Goal: Information Seeking & Learning: Learn about a topic

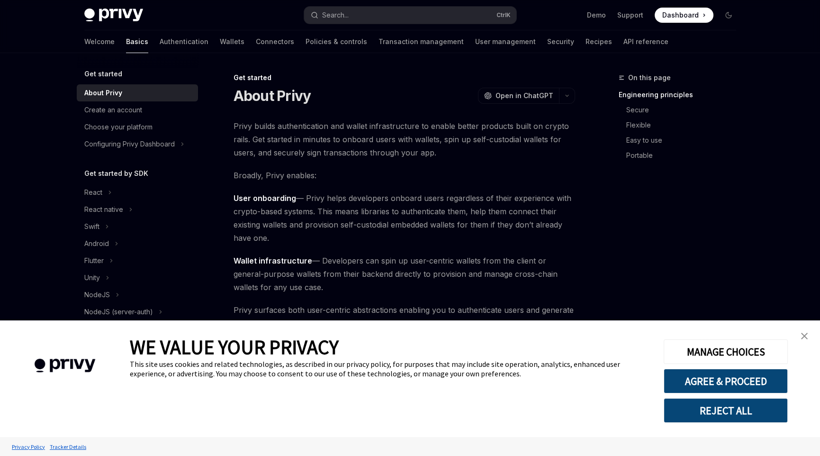
click at [727, 406] on button "REJECT ALL" at bounding box center [726, 410] width 124 height 25
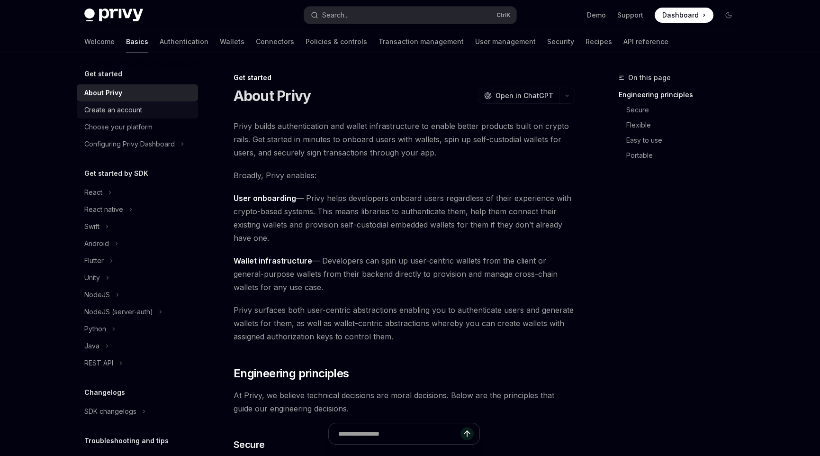
click at [126, 112] on div "Create an account" at bounding box center [113, 109] width 58 height 11
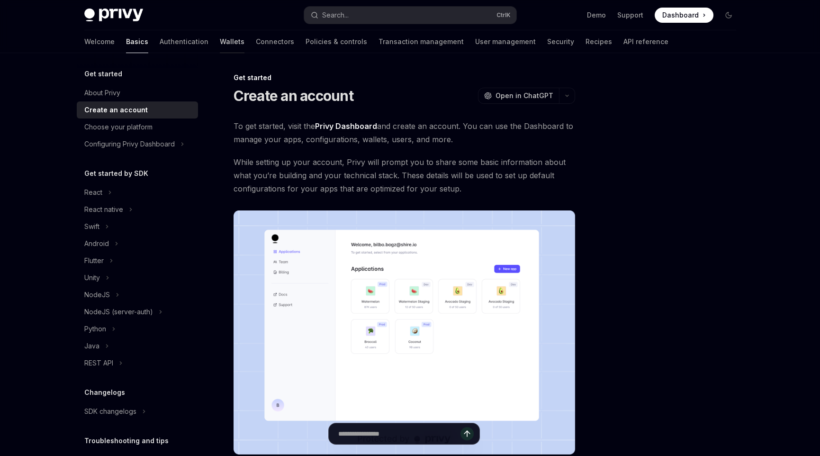
click at [220, 39] on link "Wallets" at bounding box center [232, 41] width 25 height 23
type textarea "*"
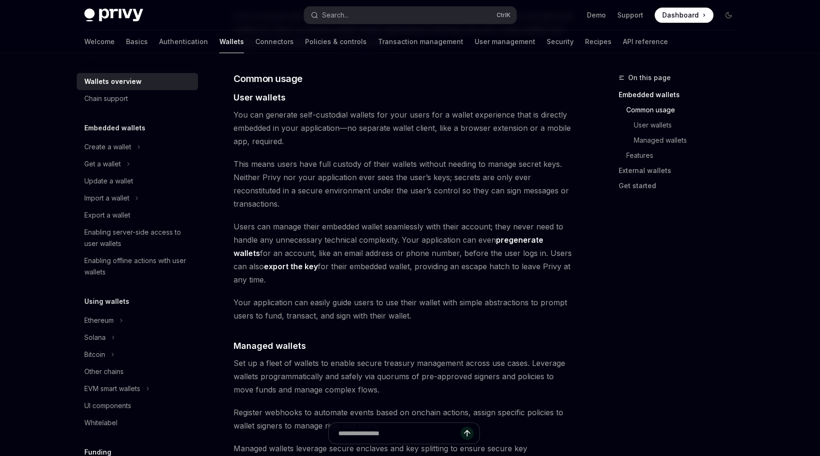
scroll to position [633, 0]
click at [410, 222] on span "Users can manage their embedded wallet seamlessly with their account; they neve…" at bounding box center [405, 254] width 342 height 66
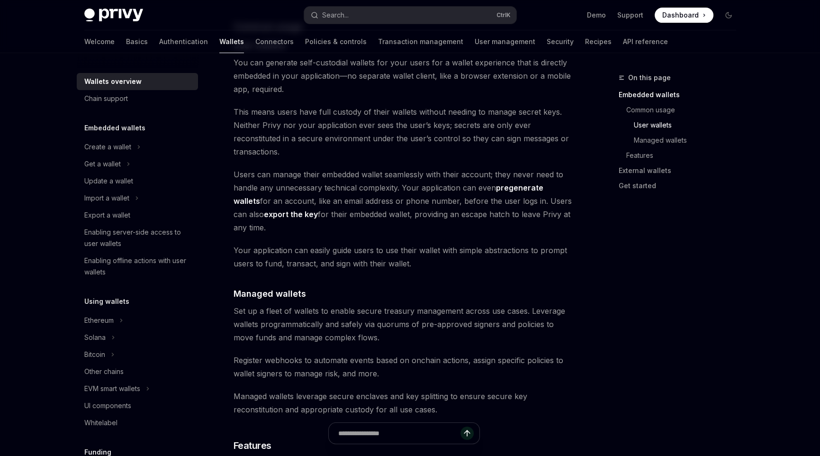
scroll to position [687, 0]
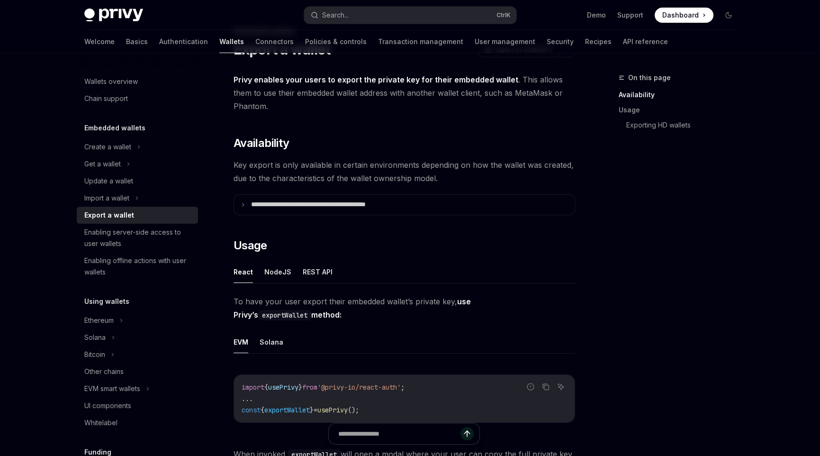
scroll to position [47, 0]
click at [372, 205] on p "**********" at bounding box center [329, 204] width 156 height 9
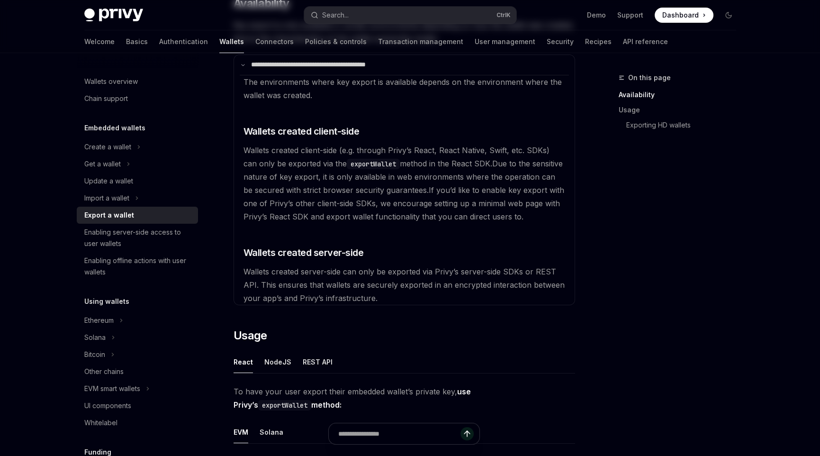
scroll to position [0, 0]
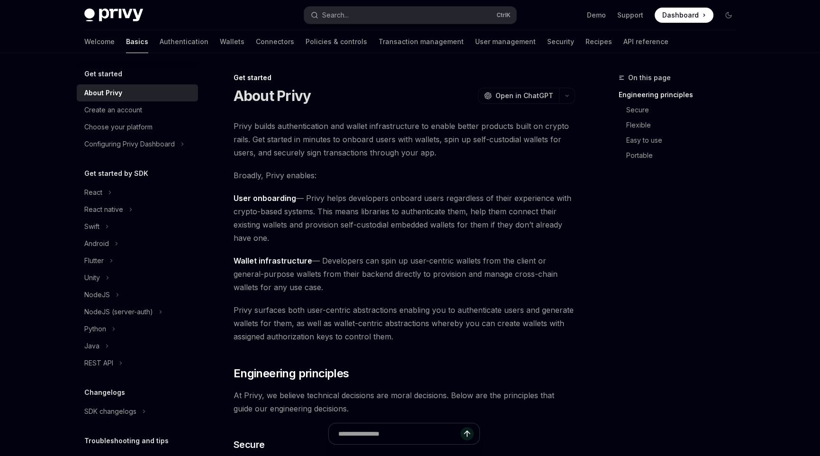
click at [683, 12] on span "Dashboard" at bounding box center [680, 14] width 36 height 9
click at [128, 18] on img at bounding box center [113, 15] width 59 height 13
type textarea "*"
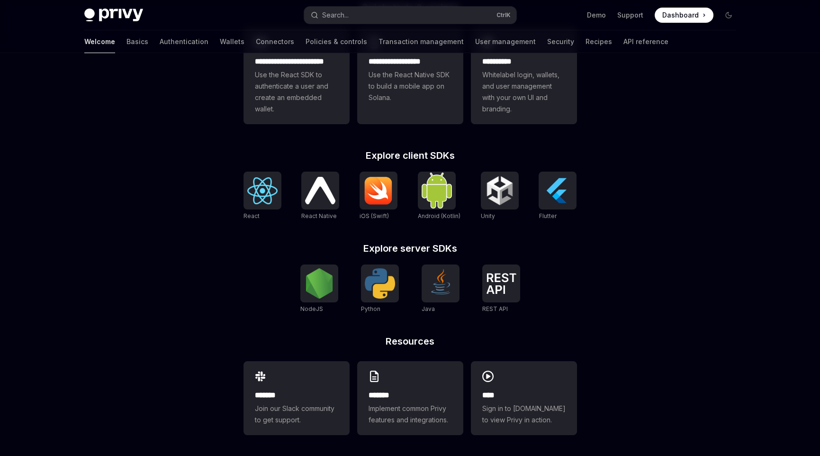
scroll to position [298, 0]
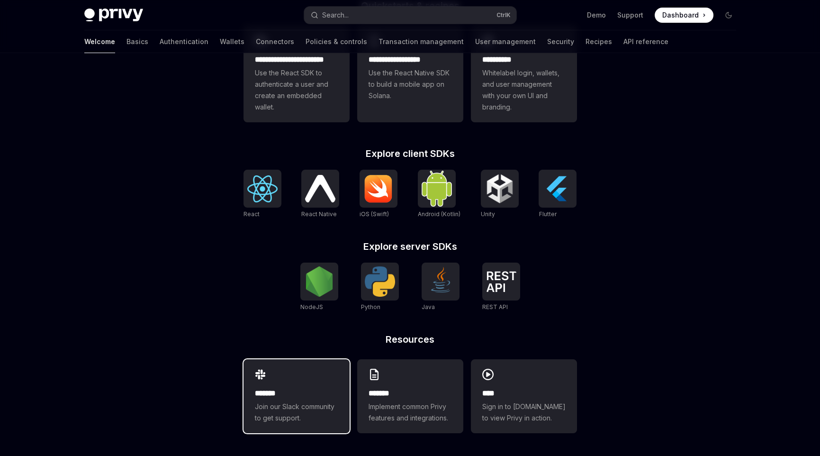
click at [300, 376] on div "******* Join our Slack community to get support." at bounding box center [297, 396] width 106 height 74
